Goal: Task Accomplishment & Management: Use online tool/utility

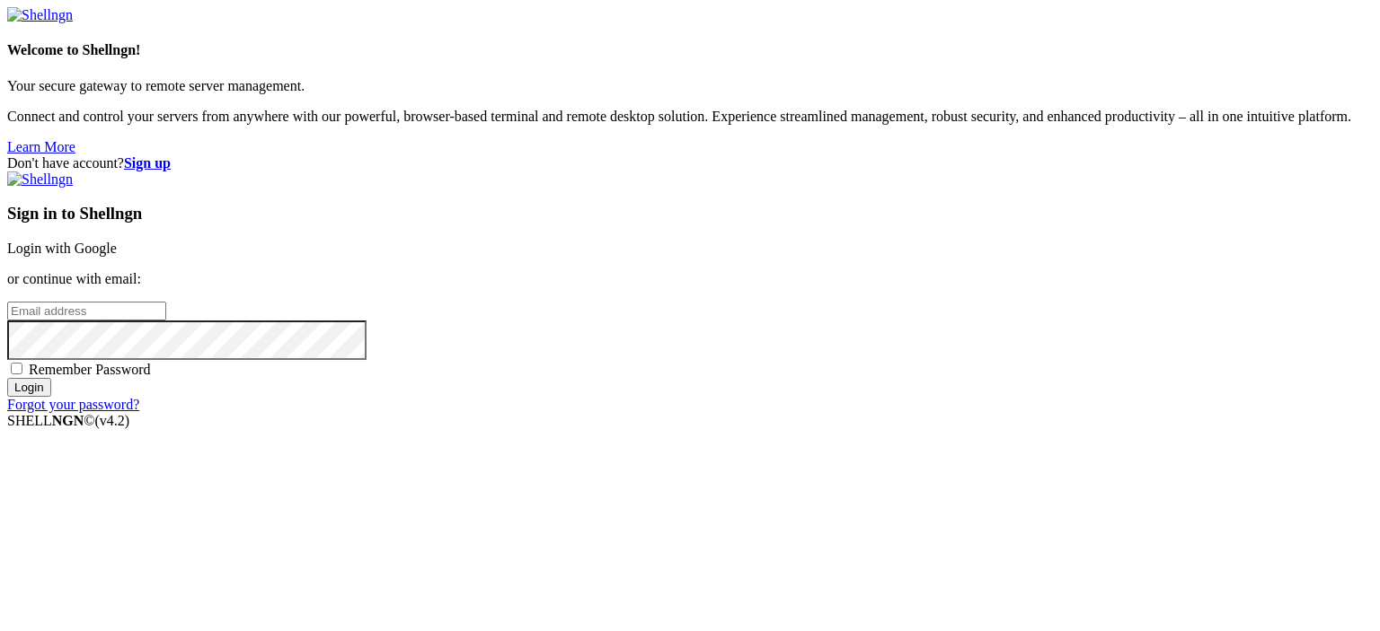
click at [117, 241] on link "Login with Google" at bounding box center [62, 248] width 110 height 15
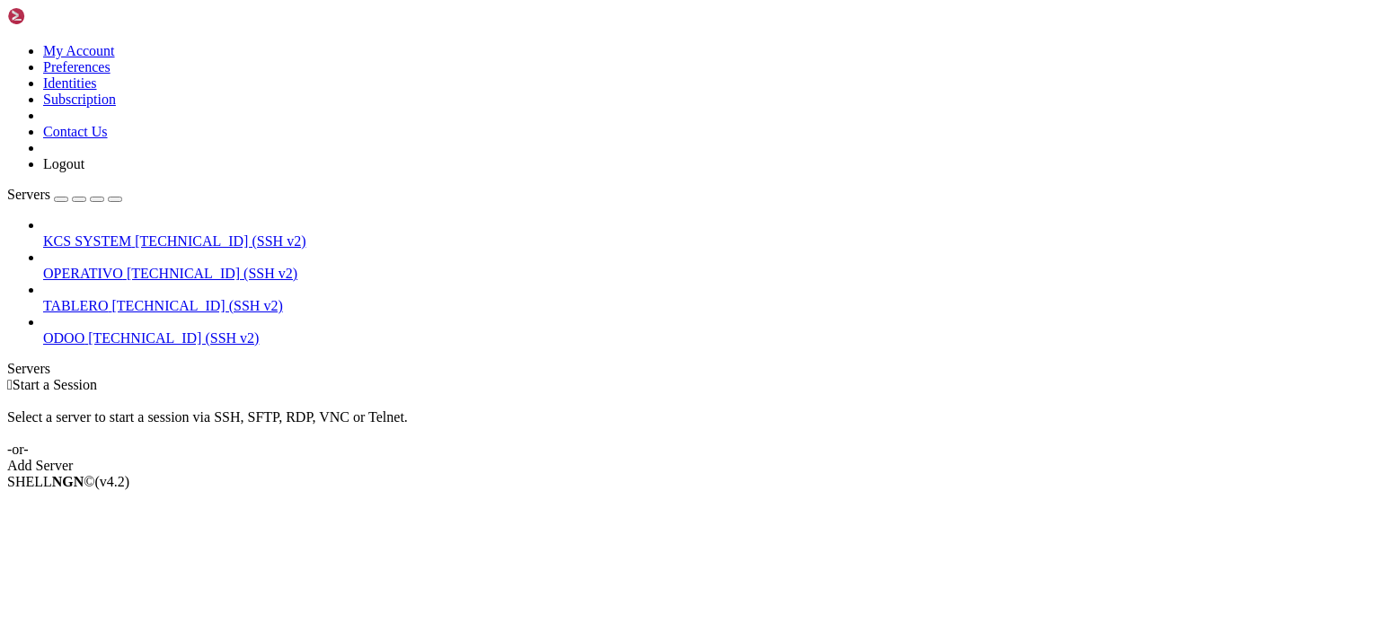
click at [137, 266] on span "[TECHNICAL_ID] (SSH v2)" at bounding box center [212, 273] width 171 height 15
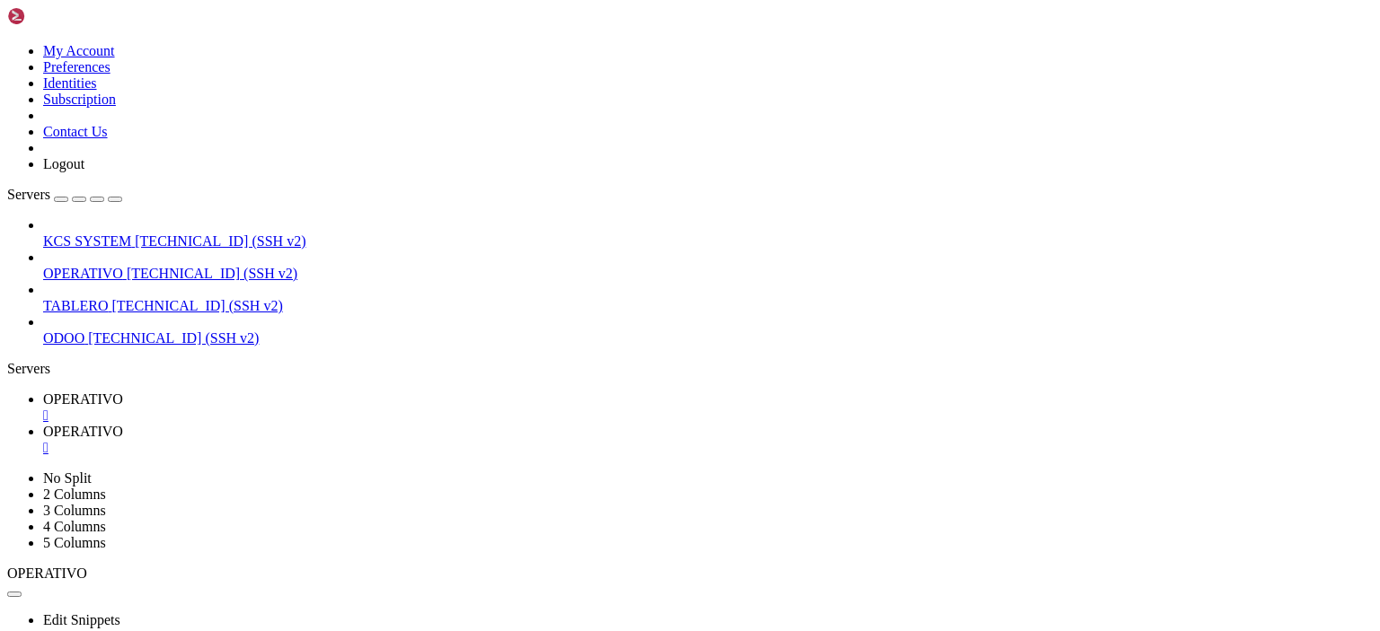
scroll to position [587, 0]
type input "/home/ubuntu/50-app-NEW-SYNC"
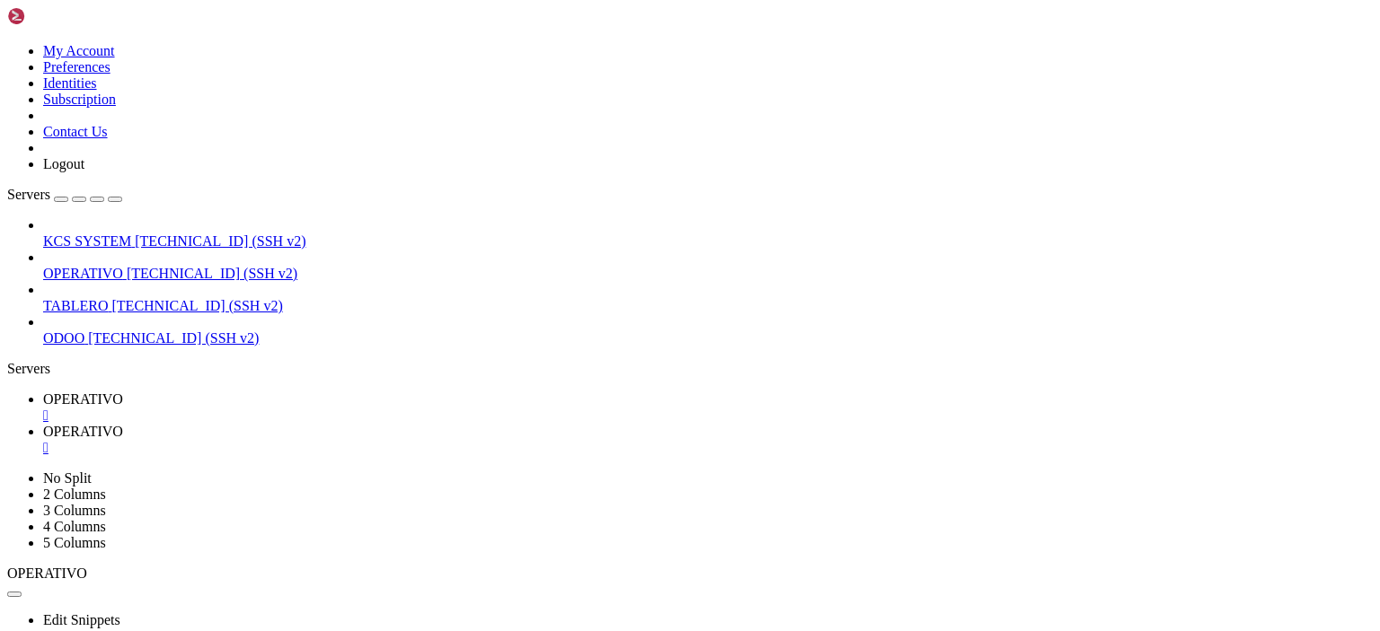
type textarea "[DOMAIN_NAME]("main()")"
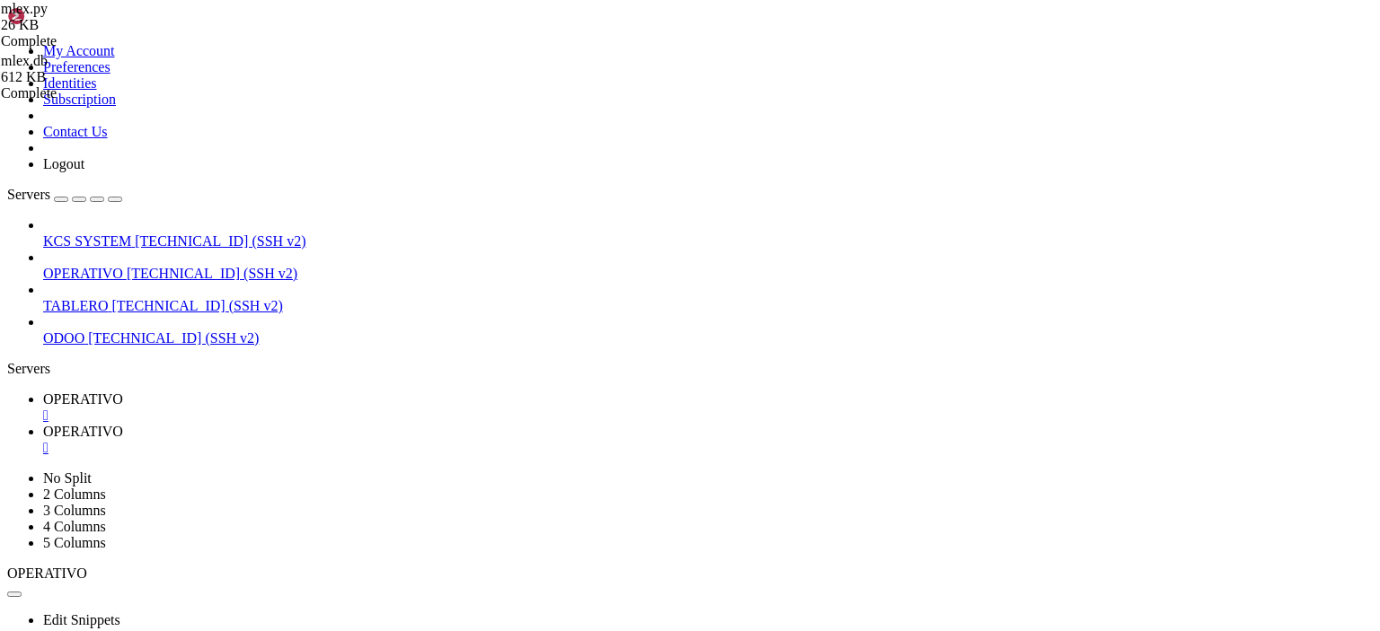
click at [123, 392] on span "OPERATIVO" at bounding box center [83, 399] width 80 height 15
click at [43, 424] on icon at bounding box center [43, 431] width 0 height 15
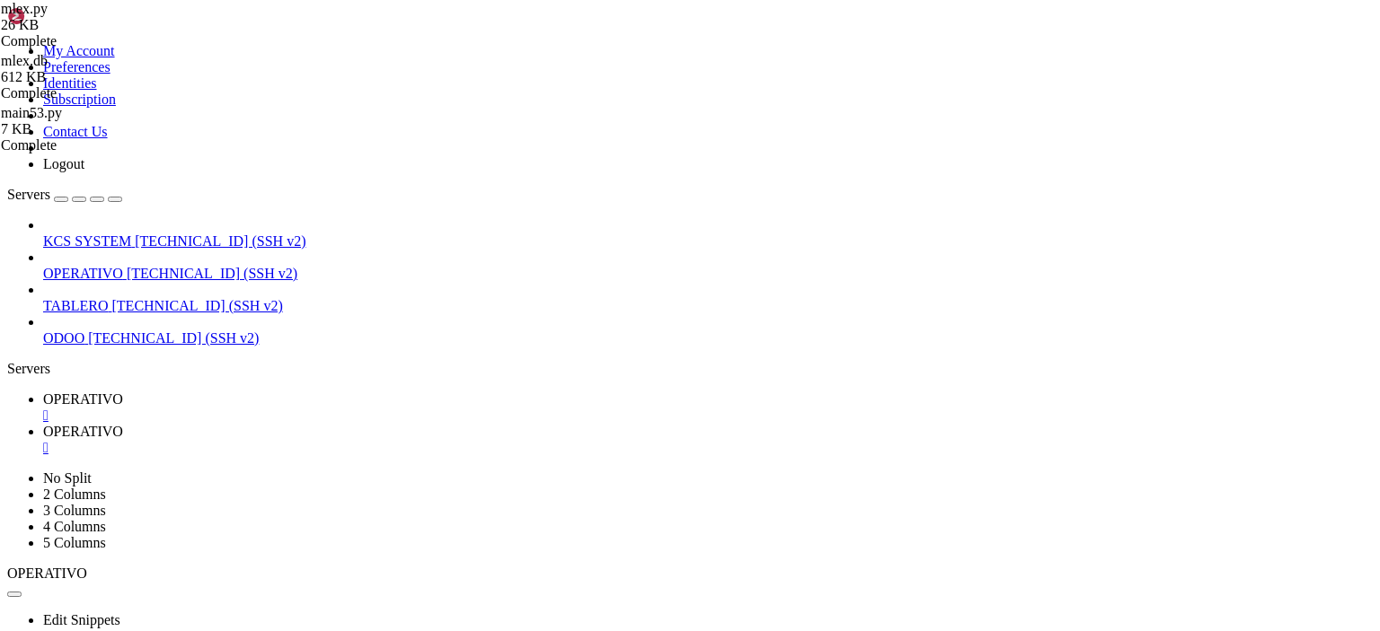
click at [422, 320] on td " 82-app-rasa" at bounding box center [279, 329] width 540 height 18
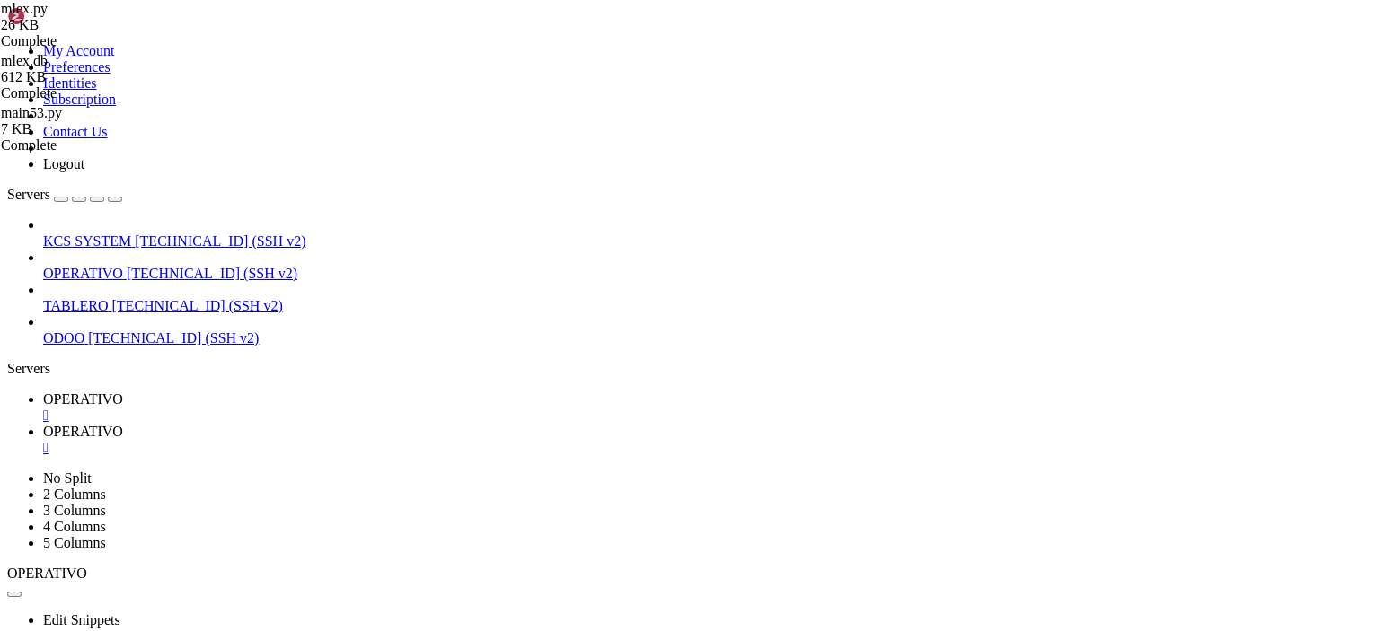
scroll to position [189, 0]
type input "/home/ubuntu/126-app-"
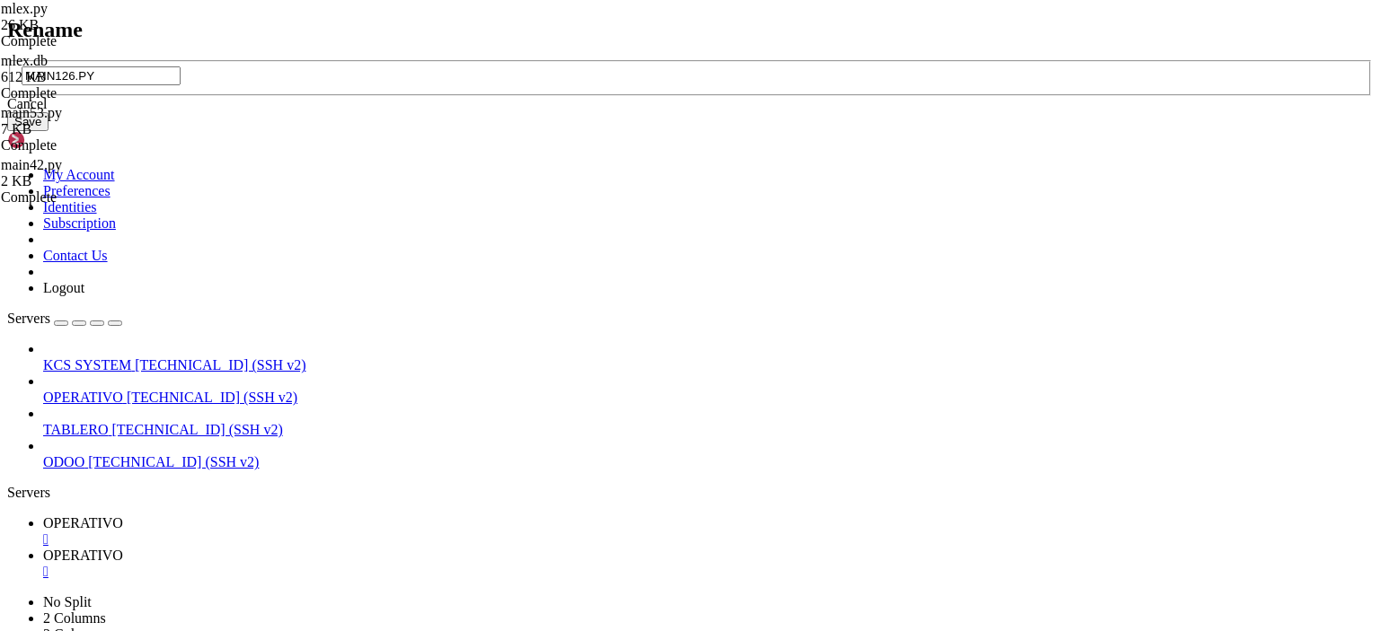
type input "MAIN126.P"
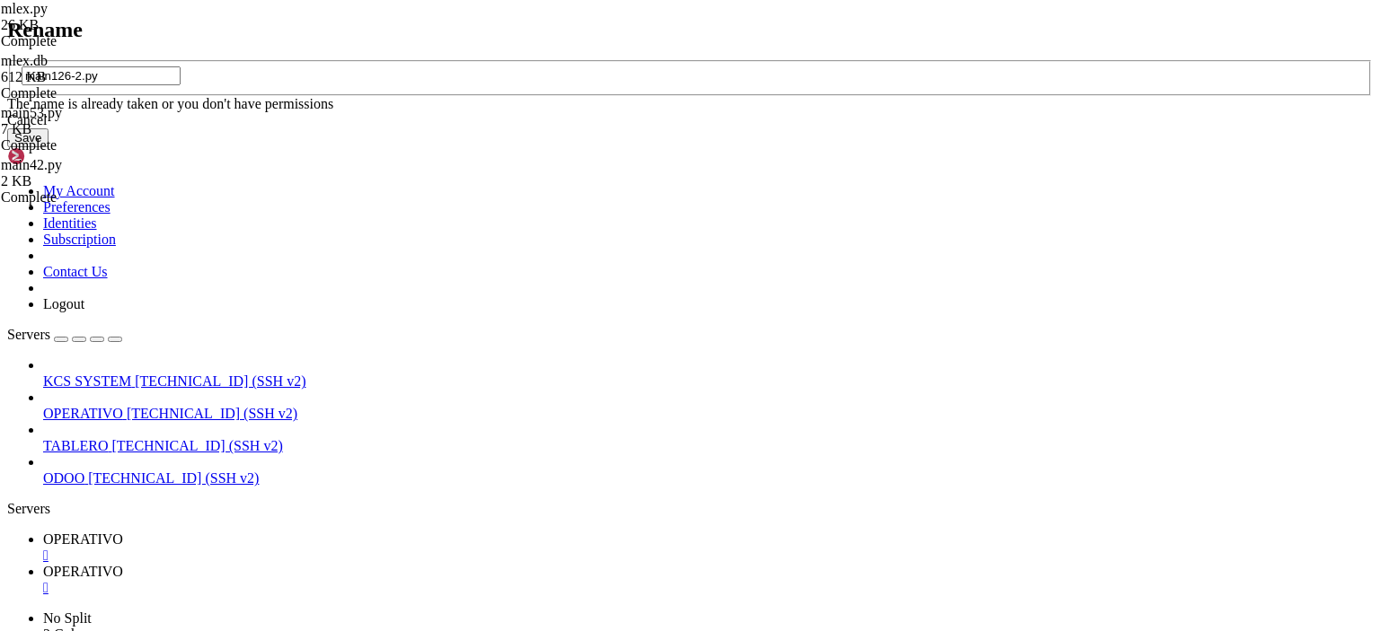
type input "main126-2.py"
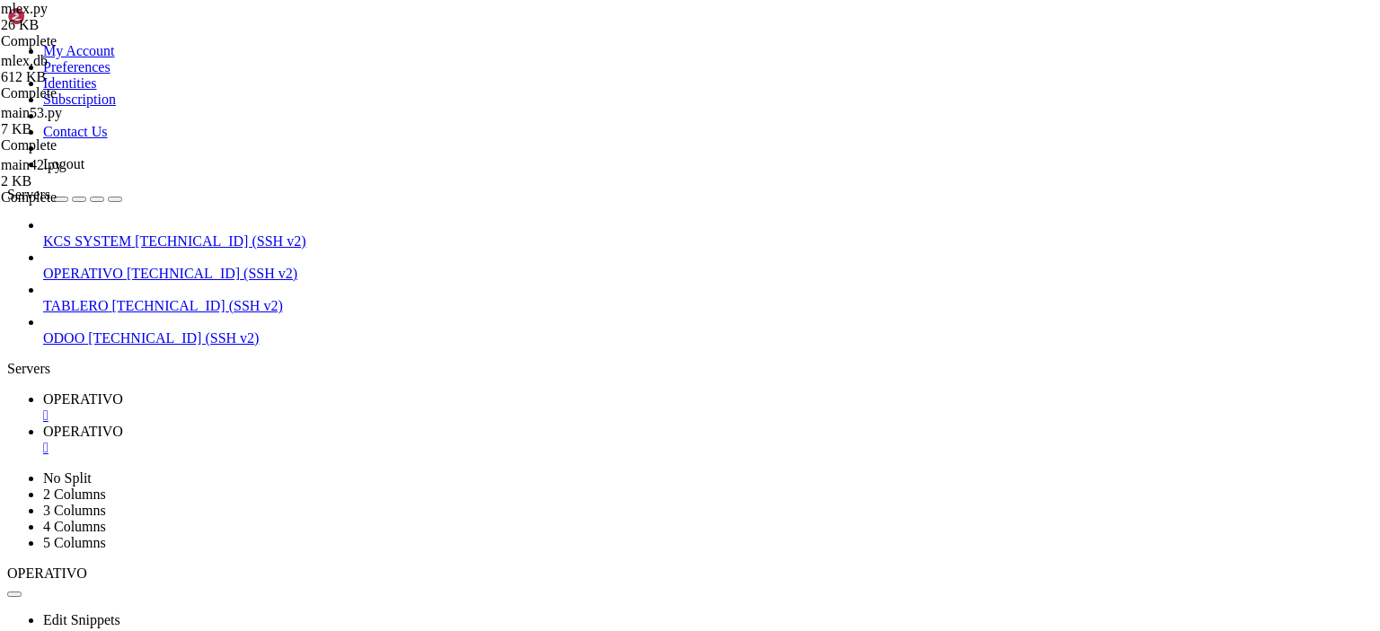
type textarea "[DOMAIN_NAME](host='[TECHNICAL_ID]', port=5000, debug=False)"
paste textarea
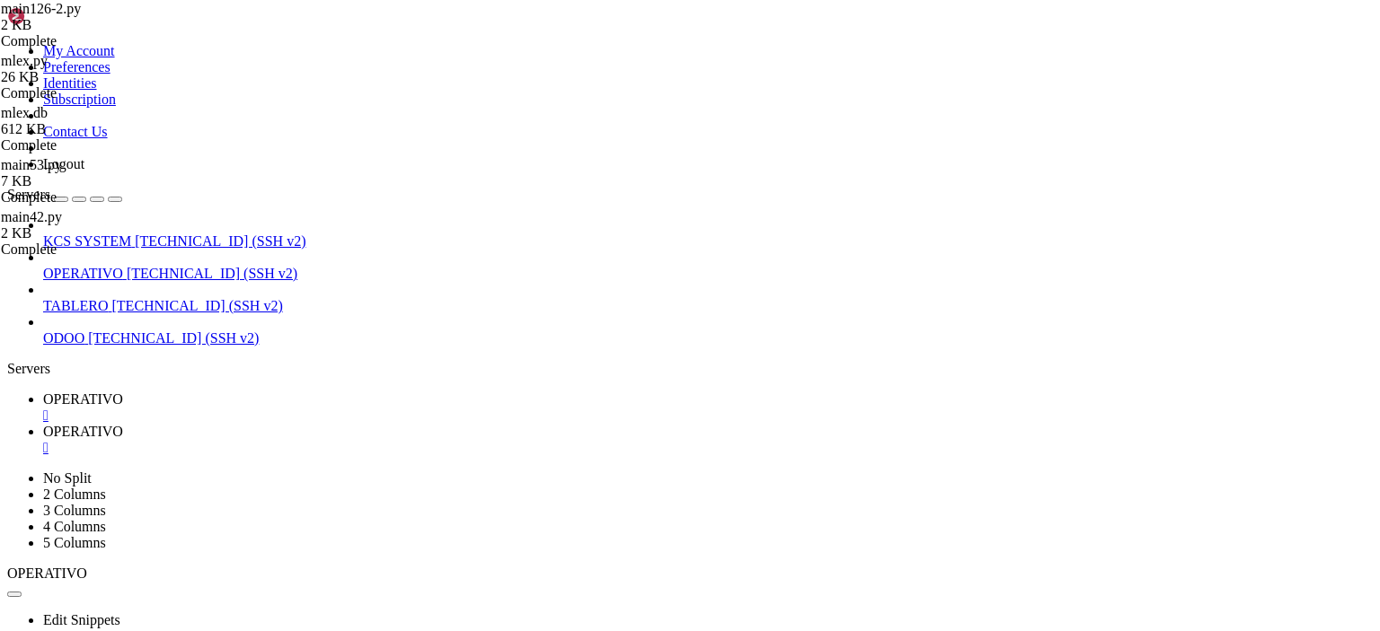
click at [123, 392] on span "OPERATIVO" at bounding box center [83, 399] width 80 height 15
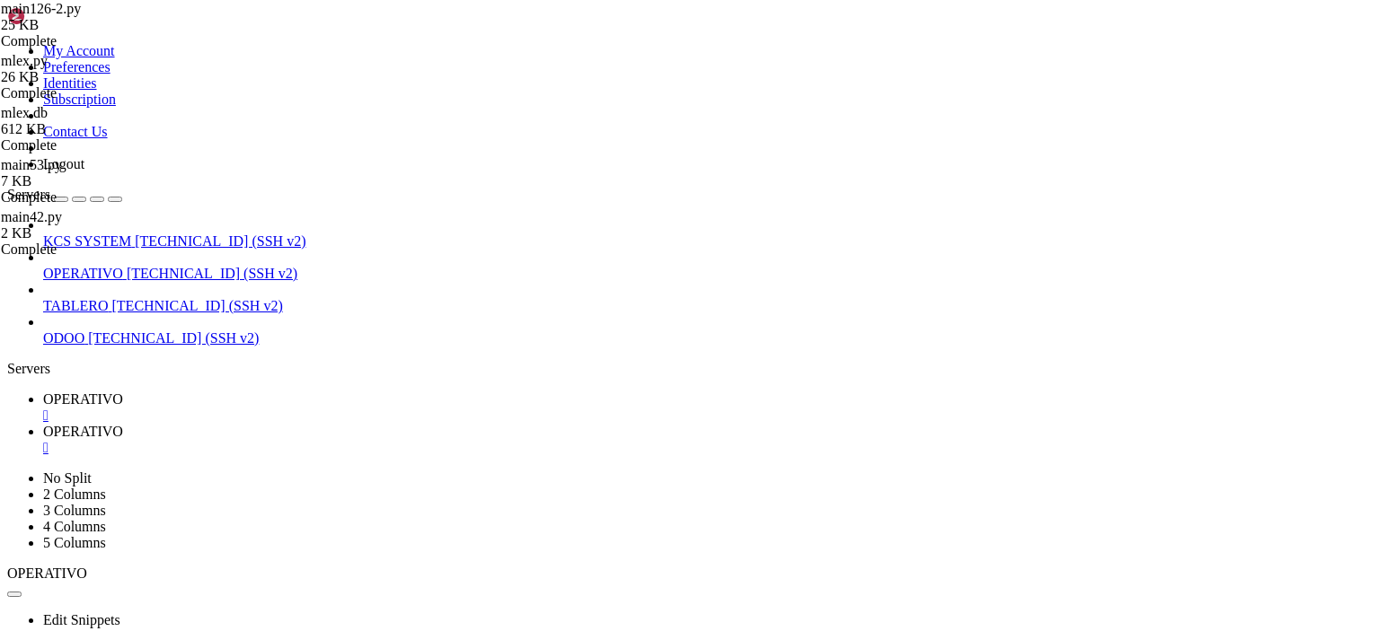
click at [123, 392] on span "OPERATIVO" at bounding box center [83, 399] width 80 height 15
